Goal: Task Accomplishment & Management: Use online tool/utility

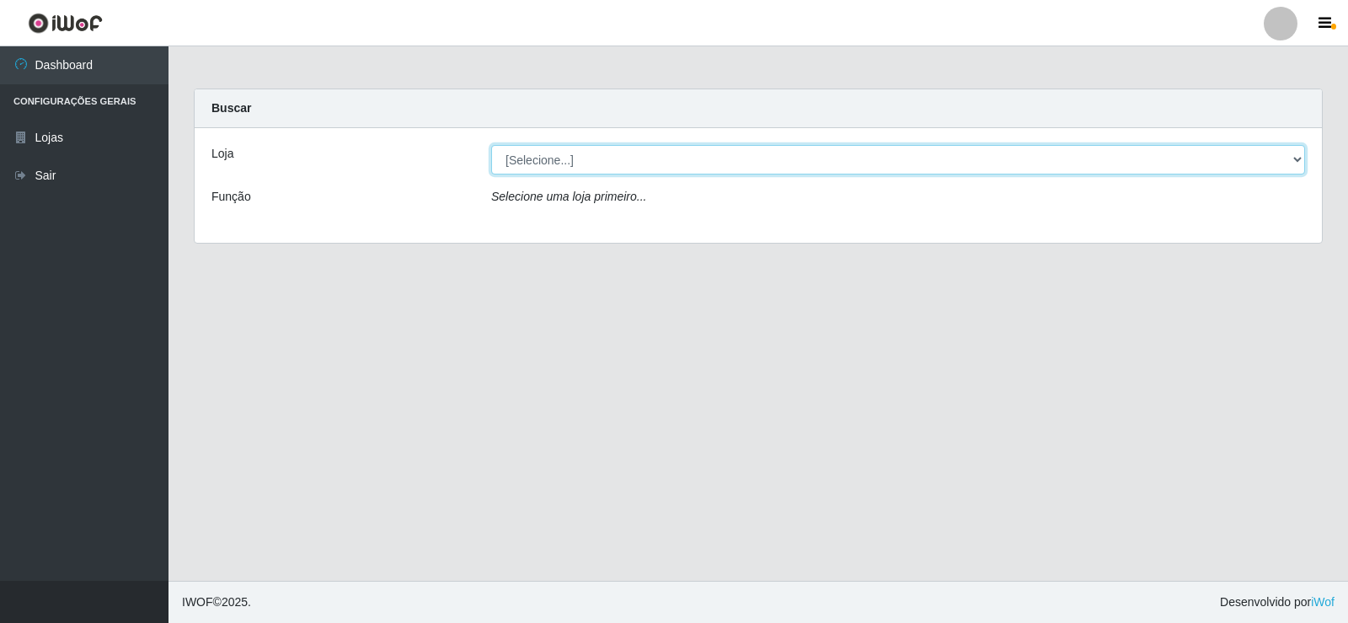
click at [1228, 167] on select "[Selecione...] Rede Compras Supermercados - LOJA 2" at bounding box center [898, 159] width 814 height 29
select select "161"
click at [491, 145] on select "[Selecione...] Rede Compras Supermercados - LOJA 2" at bounding box center [898, 159] width 814 height 29
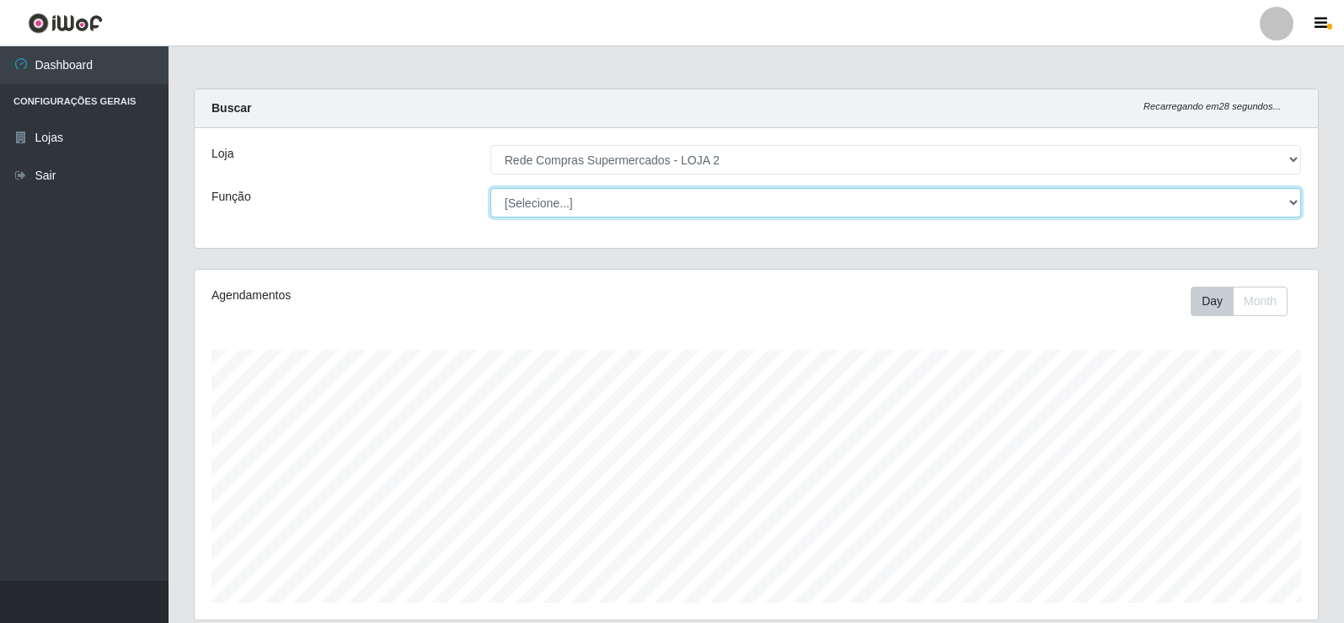
click at [1226, 212] on select "[Selecione...] ASG ASG + ASG ++ Balconista Balconista + Balconista ++ Embalador…" at bounding box center [895, 202] width 811 height 29
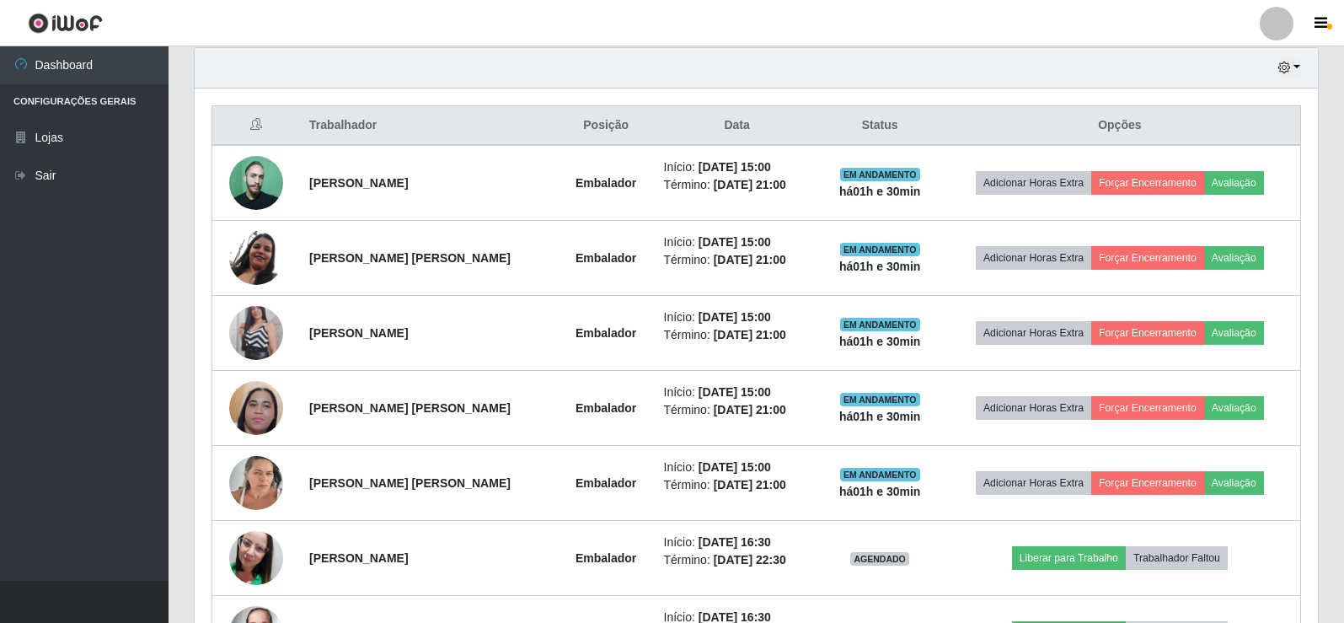
scroll to position [721, 0]
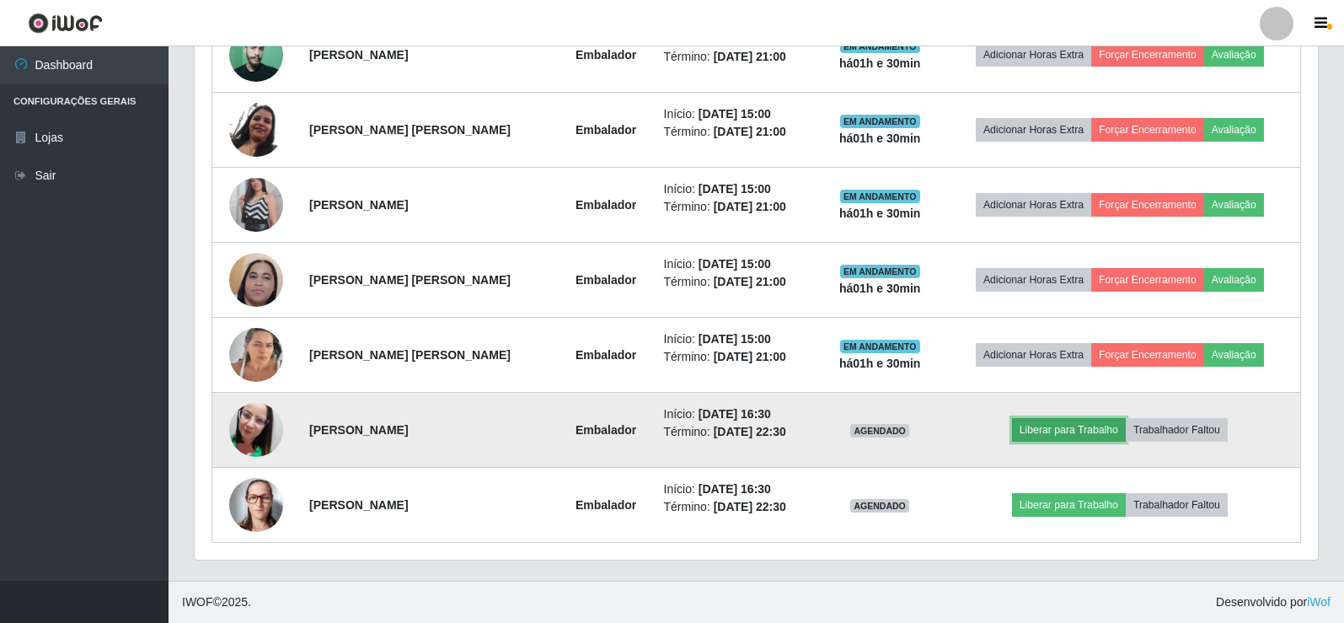
click at [1082, 421] on button "Liberar para Trabalho" at bounding box center [1069, 430] width 114 height 24
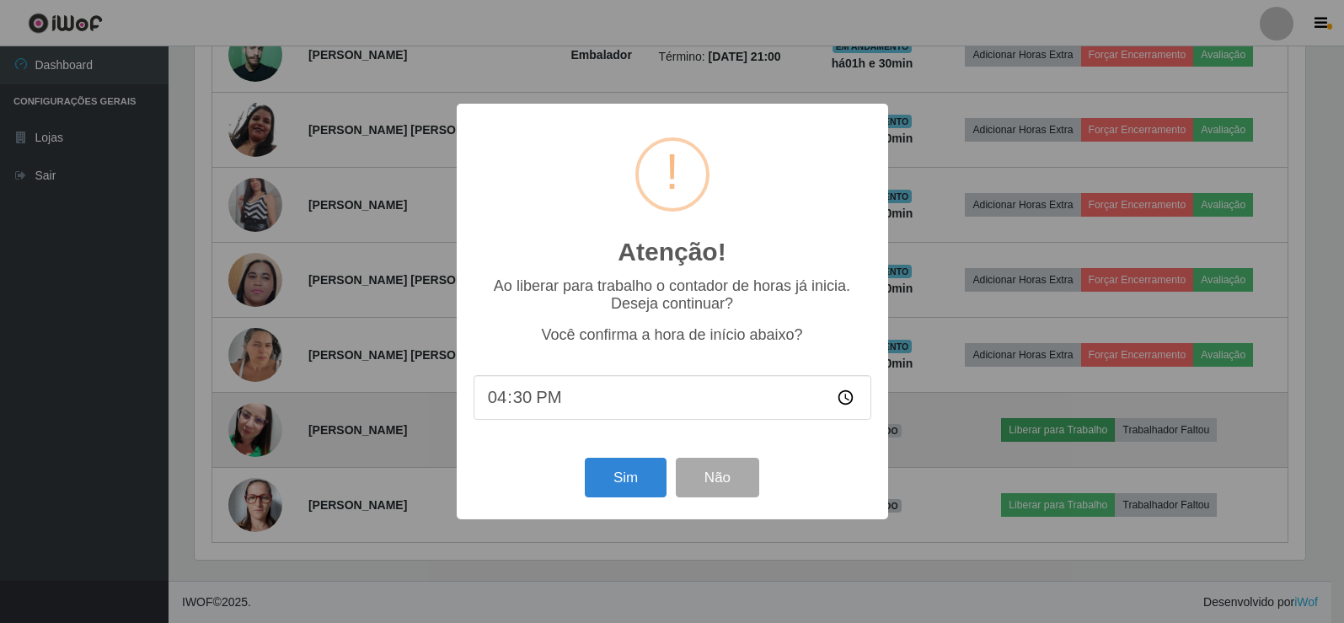
scroll to position [350, 1115]
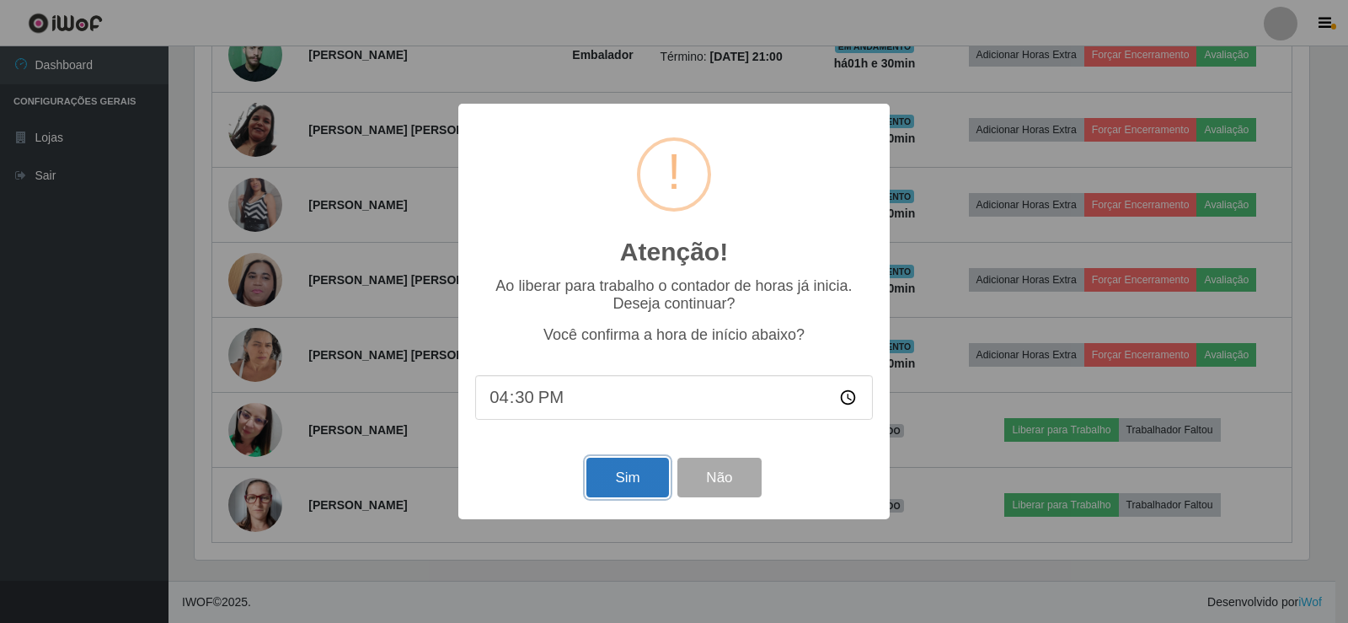
click at [647, 479] on button "Sim" at bounding box center [627, 477] width 82 height 40
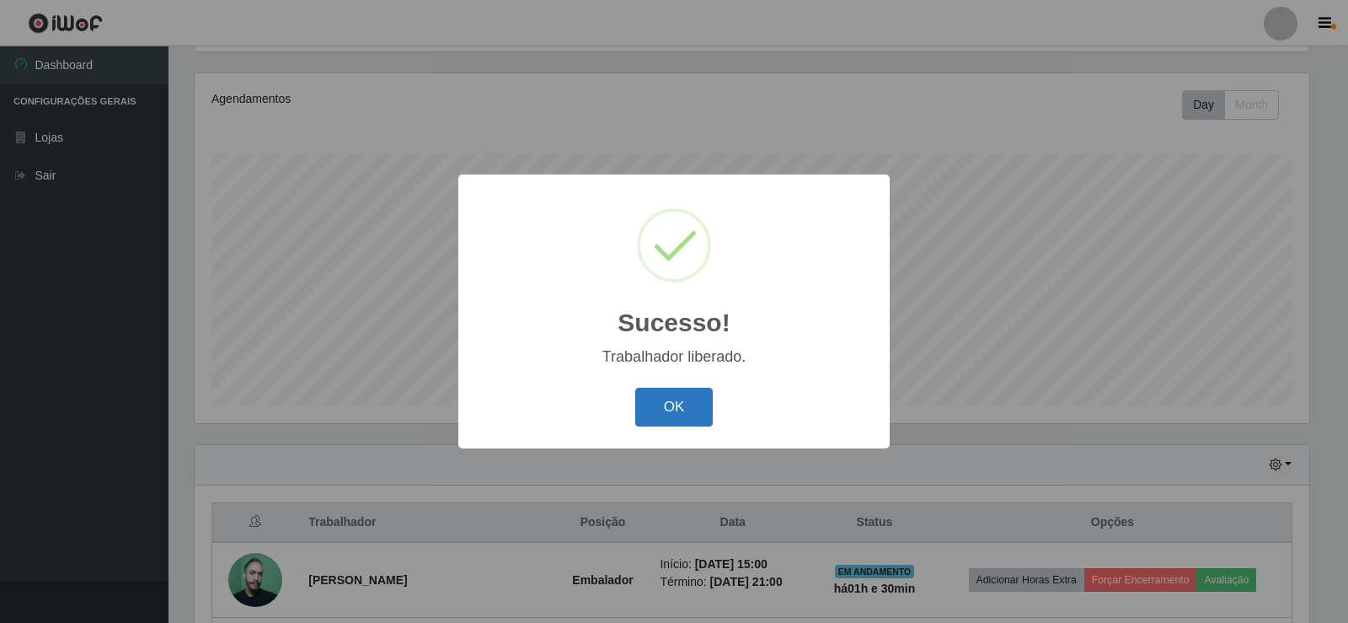
click at [679, 410] on button "OK" at bounding box center [674, 408] width 78 height 40
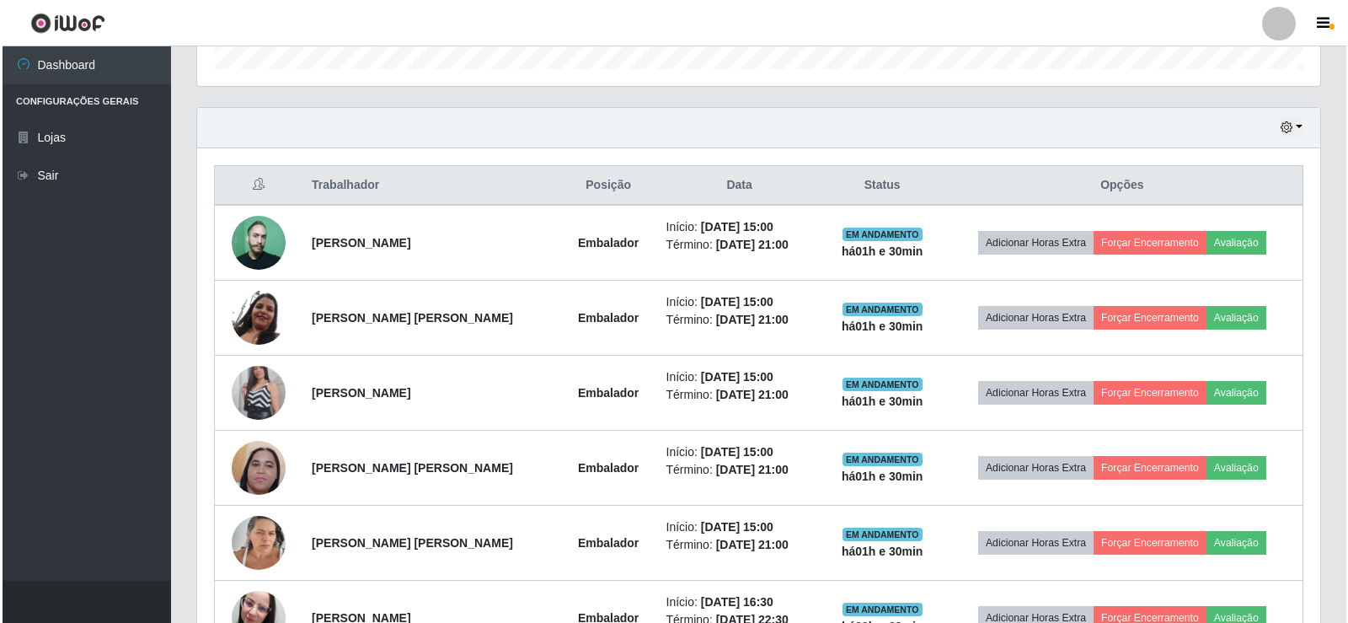
scroll to position [721, 0]
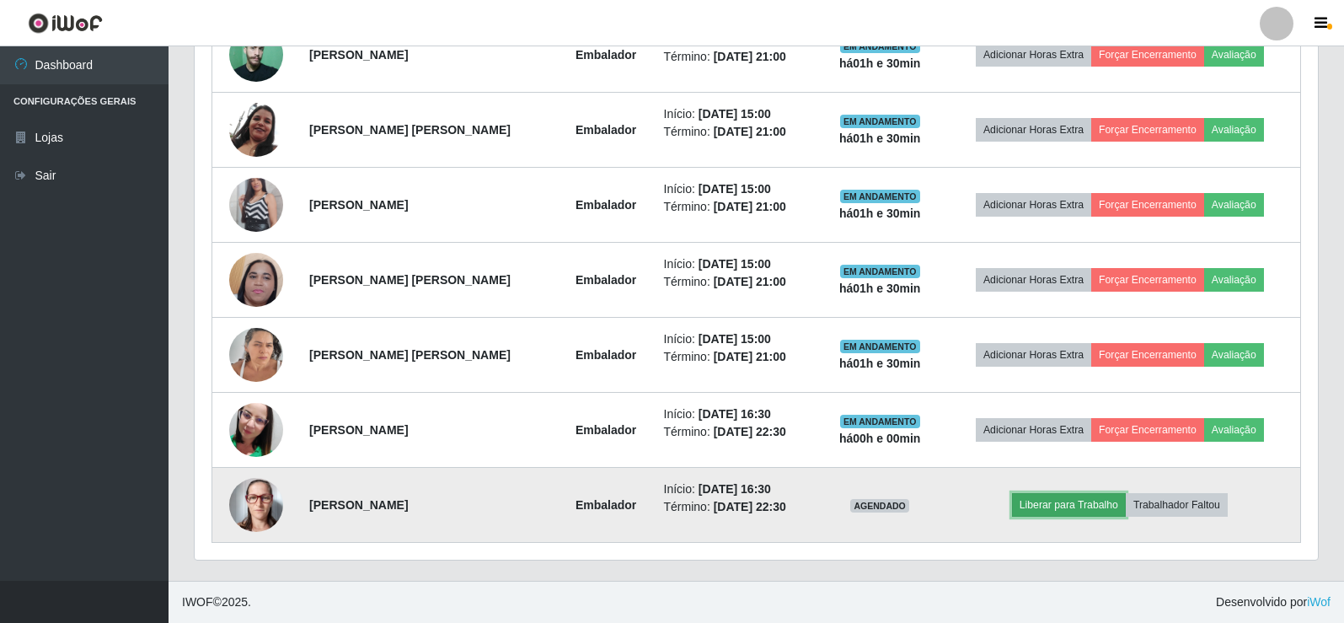
click at [1068, 503] on button "Liberar para Trabalho" at bounding box center [1069, 505] width 114 height 24
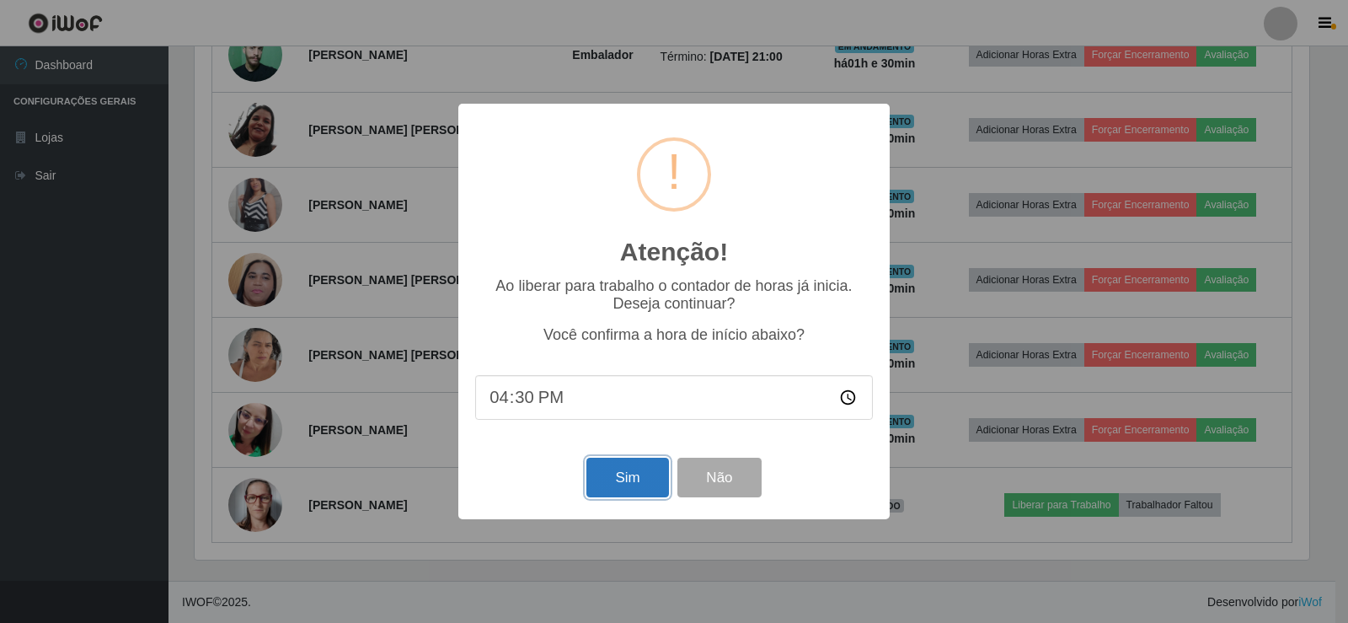
click at [618, 474] on button "Sim" at bounding box center [627, 477] width 82 height 40
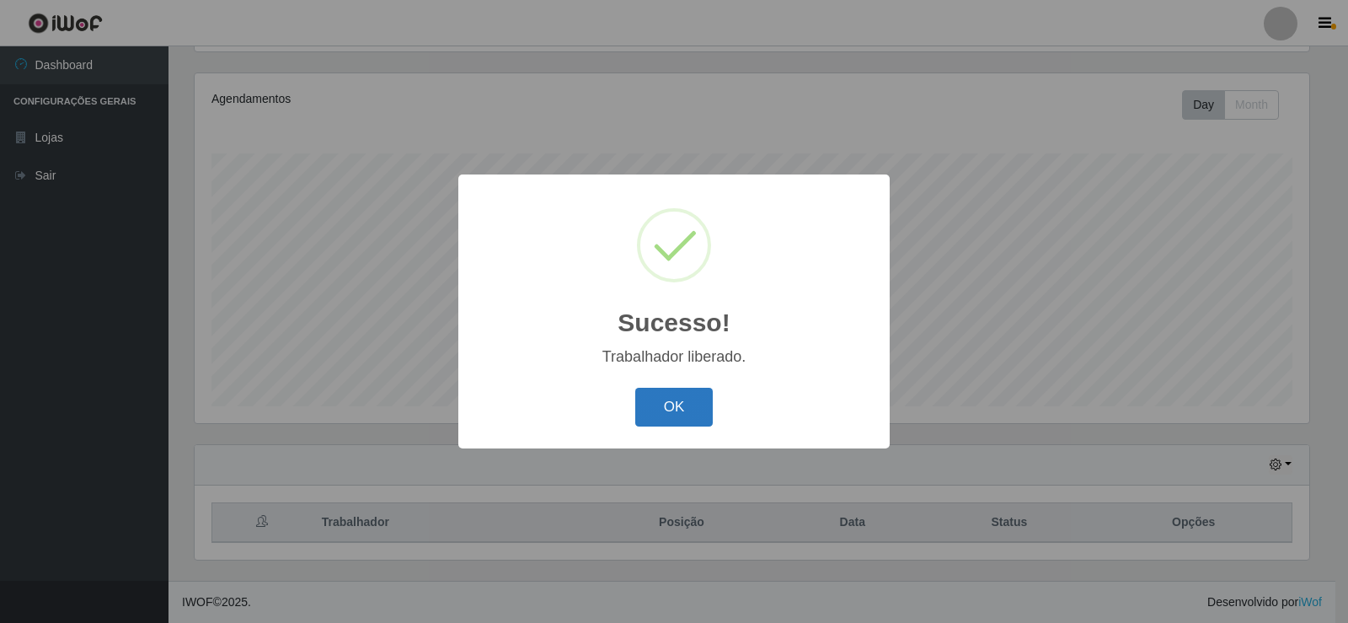
click at [652, 409] on button "OK" at bounding box center [674, 408] width 78 height 40
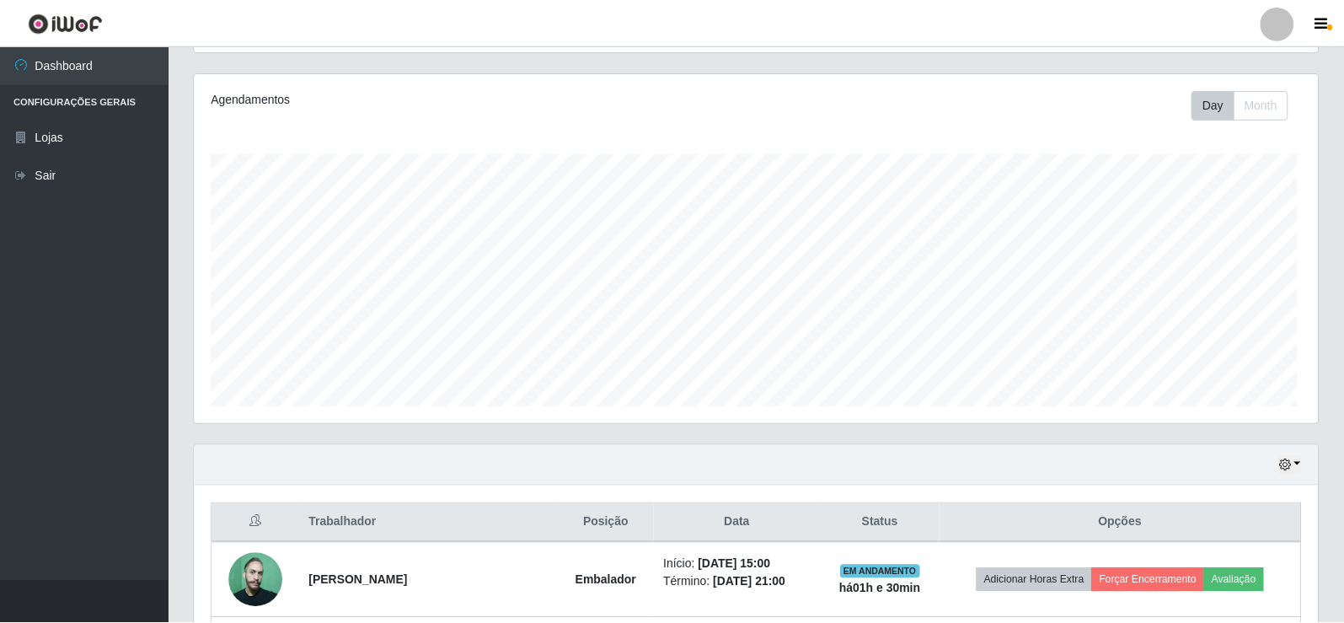
scroll to position [350, 1123]
